Goal: Task Accomplishment & Management: Use online tool/utility

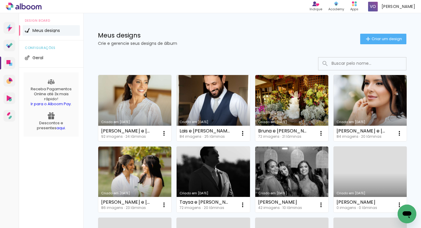
click at [203, 90] on link "Criado em [DATE]" at bounding box center [213, 108] width 73 height 66
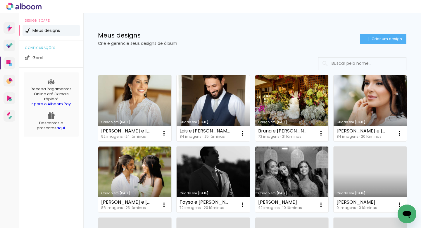
click at [290, 65] on div at bounding box center [252, 63] width 309 height 13
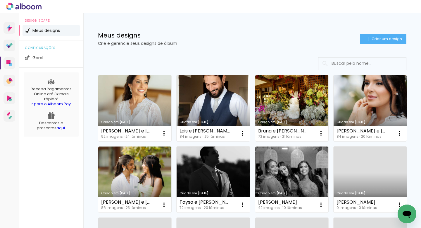
click at [208, 103] on link "Criado em [DATE]" at bounding box center [213, 108] width 73 height 66
